Goal: Find specific page/section: Find specific page/section

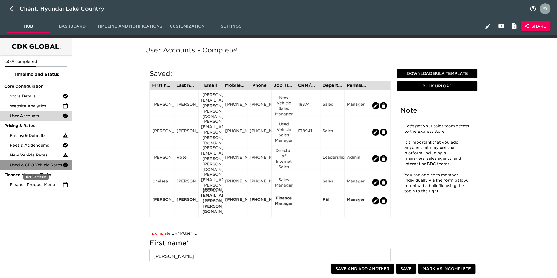
click at [37, 163] on span "Used & CPO Vehicle Rates" at bounding box center [36, 164] width 53 height 5
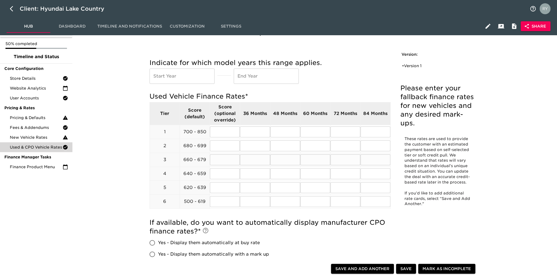
scroll to position [27, 0]
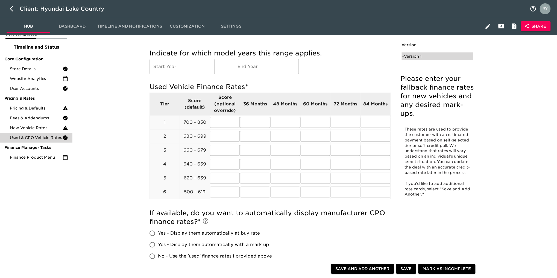
click at [412, 55] on div "• Version 1" at bounding box center [433, 56] width 63 height 5
radio input "true"
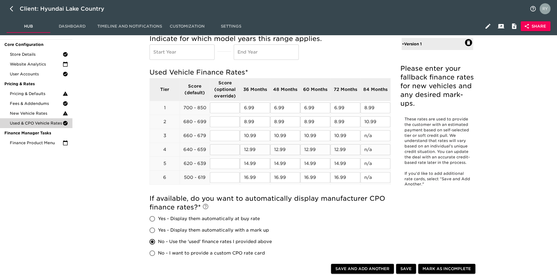
scroll to position [0, 0]
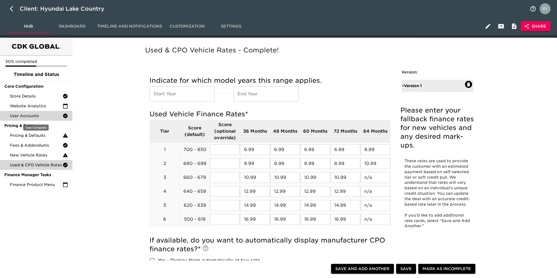
click at [39, 118] on span "User Accounts" at bounding box center [36, 115] width 53 height 5
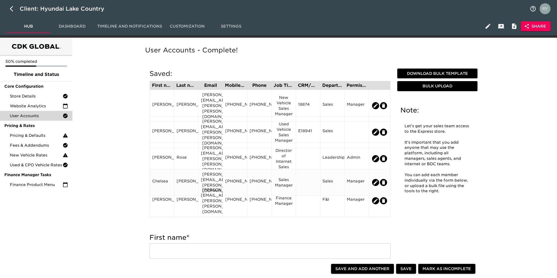
click at [216, 181] on div "[PERSON_NAME][EMAIL_ADDRESS][PERSON_NAME][DOMAIN_NAME]" at bounding box center [210, 182] width 24 height 26
click at [215, 176] on div "[PERSON_NAME][EMAIL_ADDRESS][PERSON_NAME][DOMAIN_NAME]" at bounding box center [211, 182] width 20 height 22
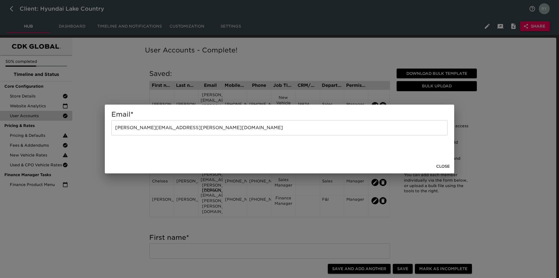
click at [105, 223] on div "Email * [PERSON_NAME][EMAIL_ADDRESS][PERSON_NAME][DOMAIN_NAME] ​ Close" at bounding box center [279, 139] width 559 height 278
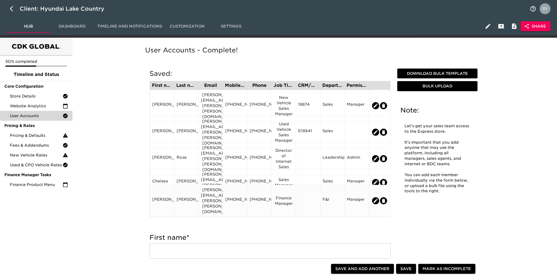
click at [206, 193] on div "[PERSON_NAME][EMAIL_ADDRESS][PERSON_NAME][PERSON_NAME][DOMAIN_NAME]" at bounding box center [211, 200] width 20 height 27
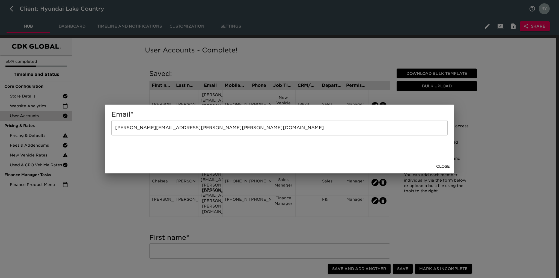
click at [86, 221] on div "Email * [PERSON_NAME][EMAIL_ADDRESS][PERSON_NAME][PERSON_NAME][DOMAIN_NAME] ​ C…" at bounding box center [279, 139] width 559 height 278
